Goal: Information Seeking & Learning: Learn about a topic

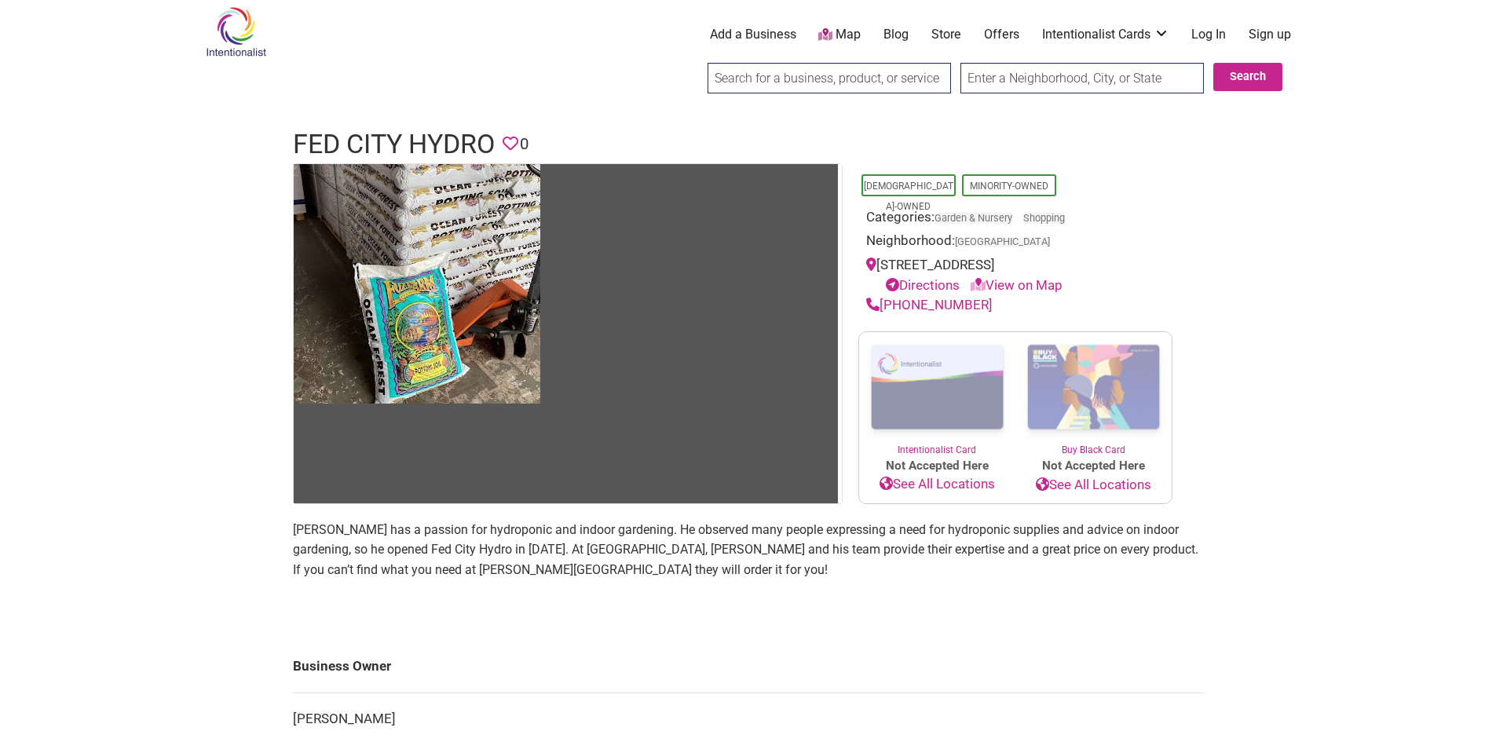
drag, startPoint x: 202, startPoint y: 185, endPoint x: 154, endPoint y: 225, distance: 61.9
click at [154, 225] on body "× Menu 0 Add a Business Map Blog Store Offers Intentionalist Cards Buy Black Ca…" at bounding box center [748, 371] width 1496 height 742
drag, startPoint x: 394, startPoint y: 552, endPoint x: 473, endPoint y: 553, distance: 78.5
click at [473, 553] on p "[PERSON_NAME] has a passion for hydroponic and indoor gardening. He observed ma…" at bounding box center [748, 550] width 911 height 60
copy p "Fed City Hydro"
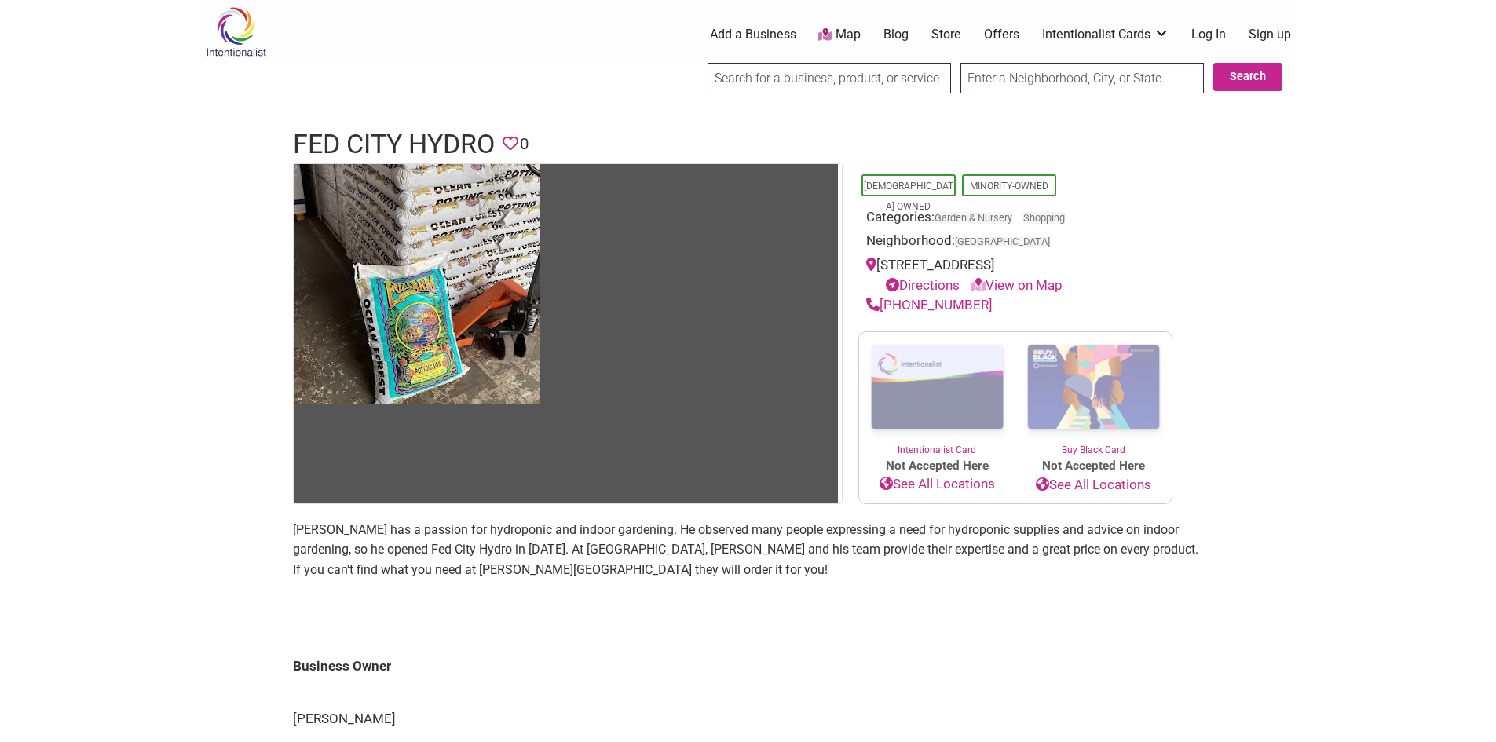
click at [664, 652] on td "Business Owner" at bounding box center [748, 667] width 911 height 52
drag, startPoint x: 287, startPoint y: 532, endPoint x: 324, endPoint y: 536, distance: 37.1
click at [324, 536] on div "[DEMOGRAPHIC_DATA]-Owned Minority-Owned Categories: Garden & Nursery Shopping N…" at bounding box center [748, 544] width 942 height 762
copy p "[PERSON_NAME]"
drag, startPoint x: 329, startPoint y: 527, endPoint x: 347, endPoint y: 532, distance: 18.9
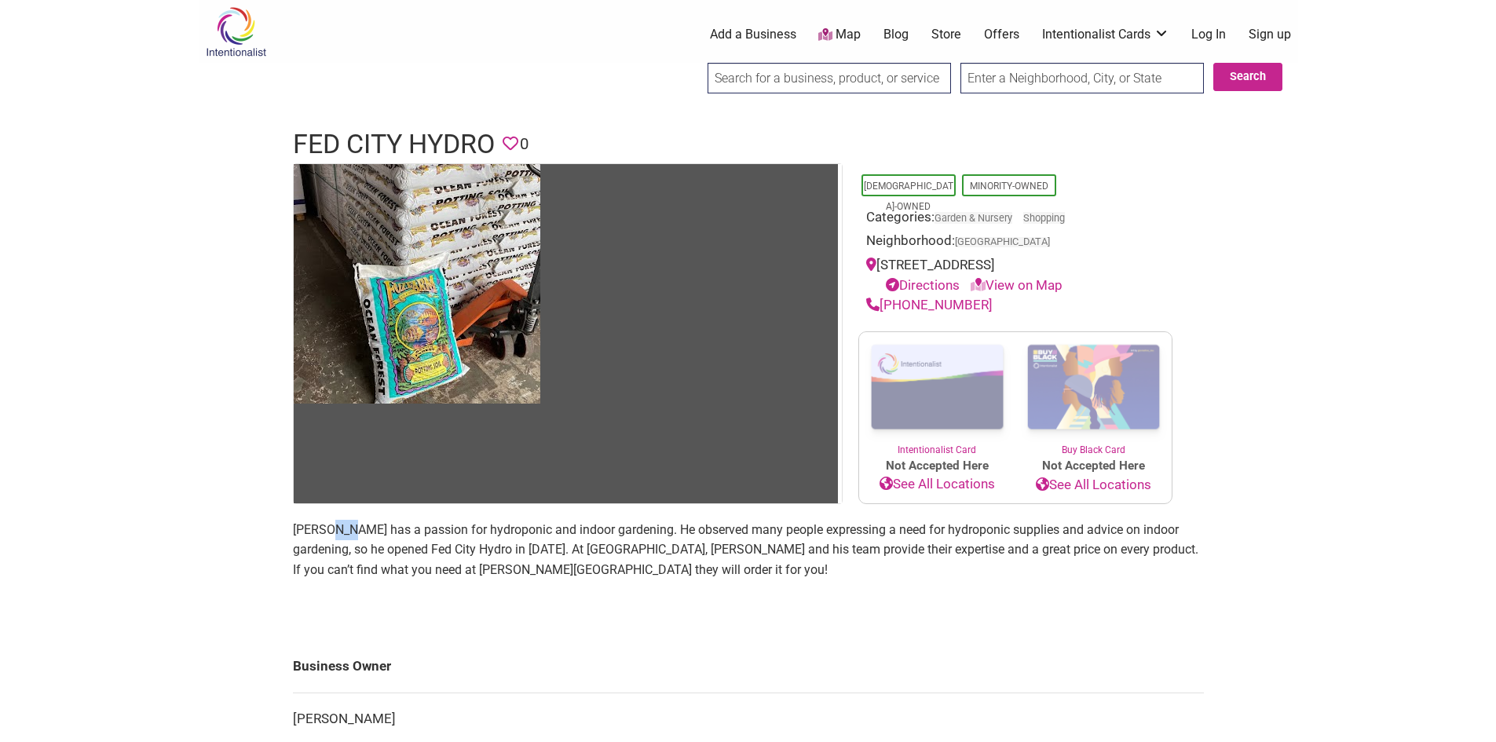
click at [347, 532] on p "[PERSON_NAME] has a passion for hydroponic and indoor gardening. He observed ma…" at bounding box center [748, 550] width 911 height 60
copy p "[PERSON_NAME]"
